Goal: Go to known website: Access a specific website the user already knows

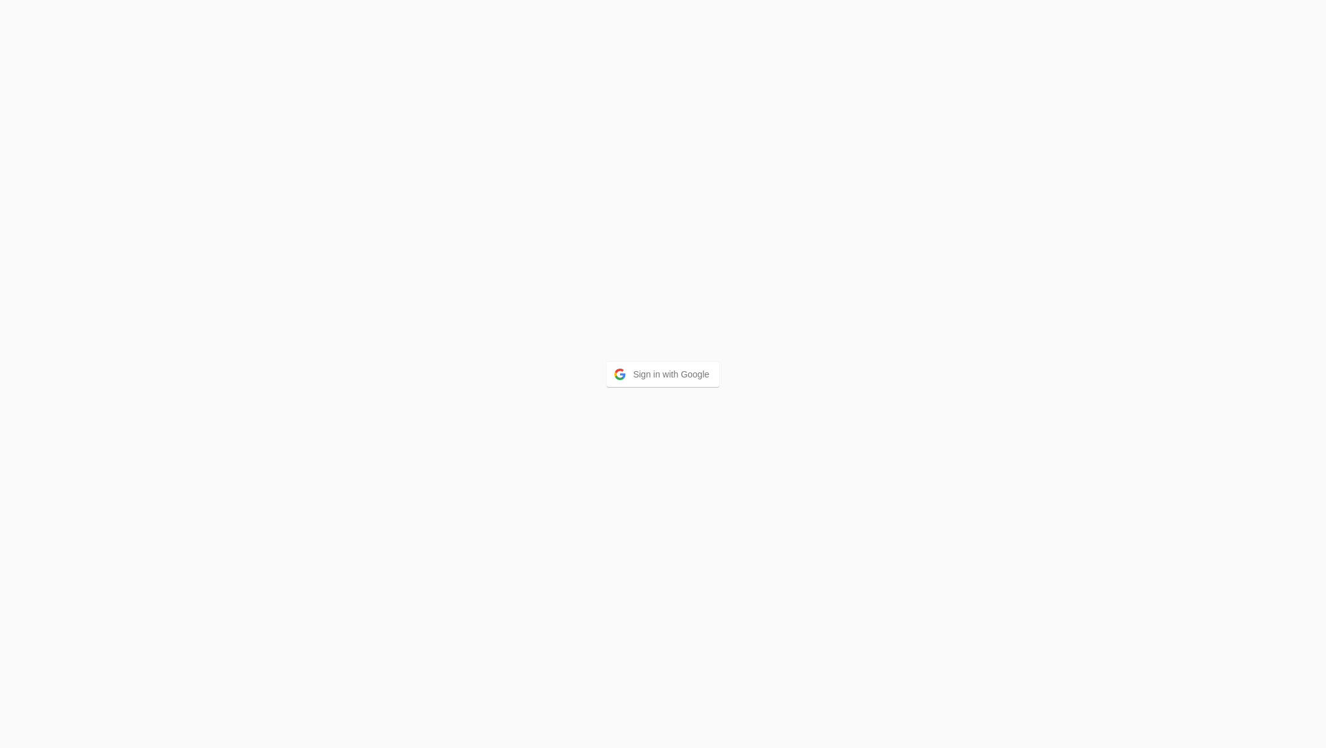
click at [682, 394] on div "Sign in with Google" at bounding box center [663, 374] width 1326 height 748
click at [672, 364] on button "Sign in with Google" at bounding box center [663, 374] width 113 height 25
